Goal: Find specific page/section: Find specific page/section

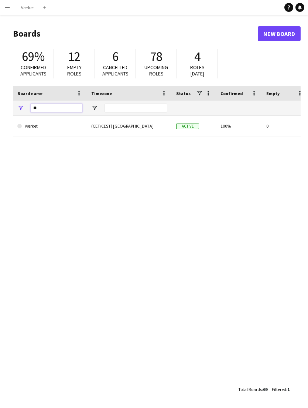
click at [62, 106] on input "**" at bounding box center [57, 107] width 52 height 9
type input "*"
type input "***"
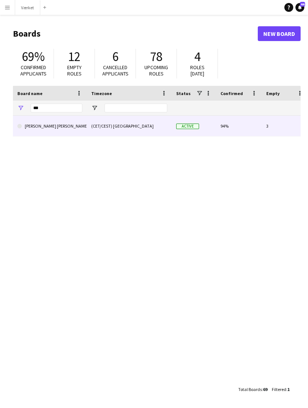
click at [62, 126] on link "[PERSON_NAME] [PERSON_NAME]" at bounding box center [49, 126] width 65 height 21
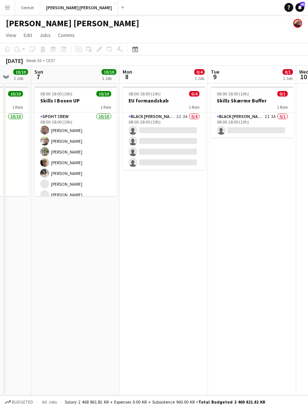
scroll to position [0, 328]
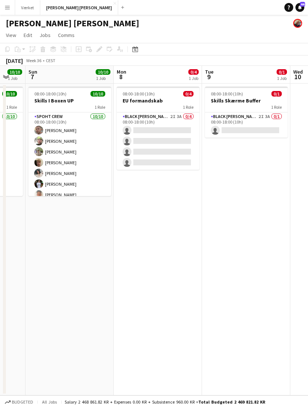
click at [174, 118] on app-card-role "Black [PERSON_NAME] Crew ([PERSON_NAME]) 2I 3A 0/4 08:00-18:00 (10h) single-neu…" at bounding box center [158, 140] width 83 height 57
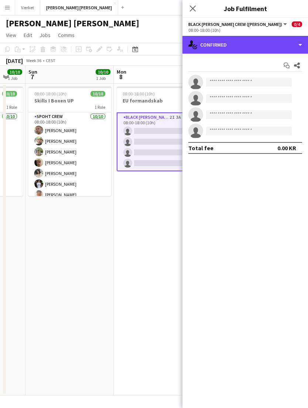
click at [294, 47] on div "single-neutral-actions-check-2 Confirmed" at bounding box center [246, 45] width 126 height 18
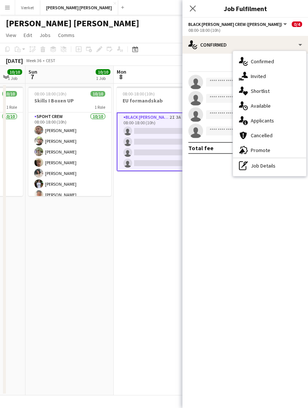
click at [276, 122] on div "single-neutral-actions-information Applicants" at bounding box center [269, 120] width 73 height 15
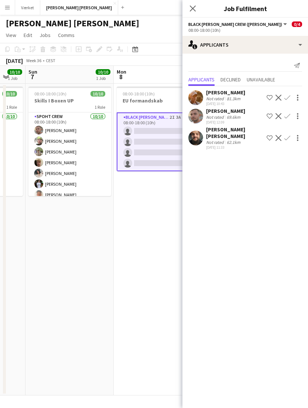
click at [194, 9] on icon at bounding box center [193, 9] width 6 height 6
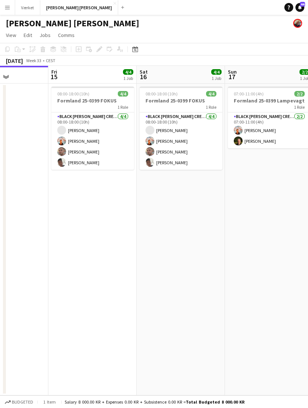
scroll to position [0, 252]
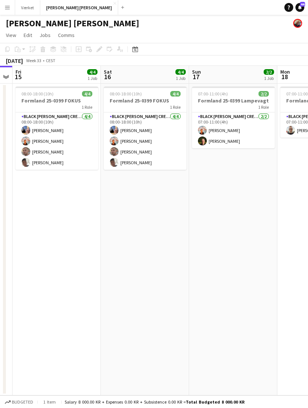
click at [4, 8] on button "Menu" at bounding box center [7, 7] width 15 height 15
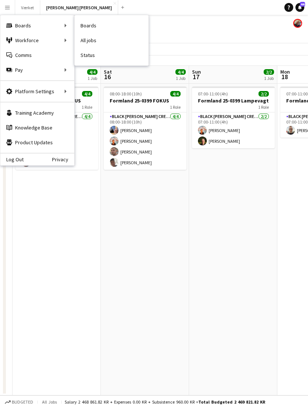
click at [105, 25] on link "Boards" at bounding box center [112, 25] width 74 height 15
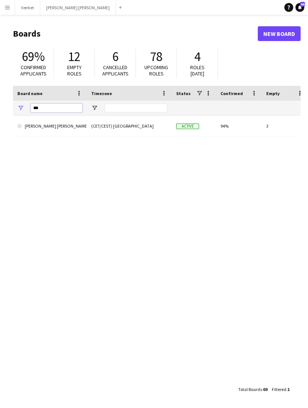
click at [64, 106] on input "***" at bounding box center [57, 107] width 52 height 9
type input "*"
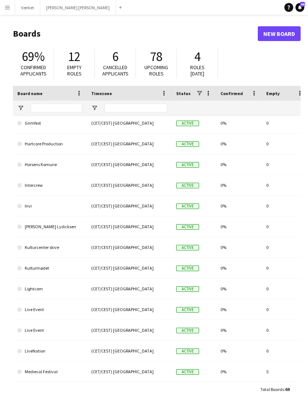
scroll to position [0, 0]
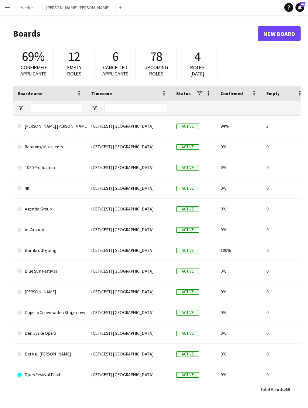
click at [303, 7] on link "Notifications 44" at bounding box center [300, 7] width 9 height 9
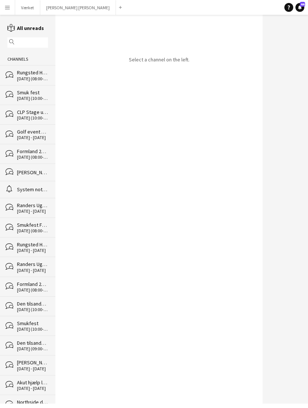
scroll to position [24, 0]
